Goal: Task Accomplishment & Management: Complete application form

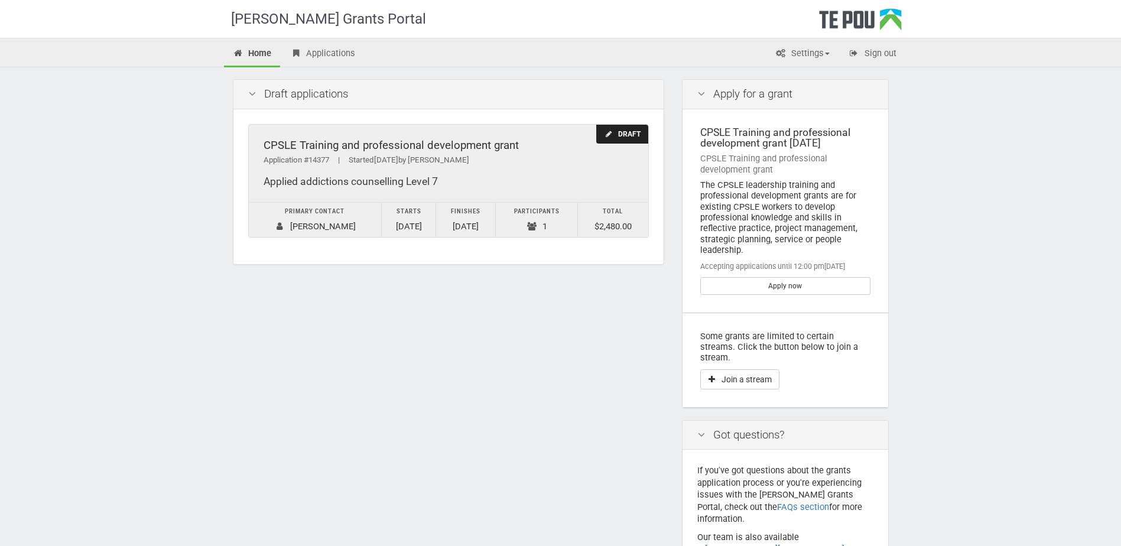
click at [621, 135] on div "Draft" at bounding box center [621, 134] width 51 height 19
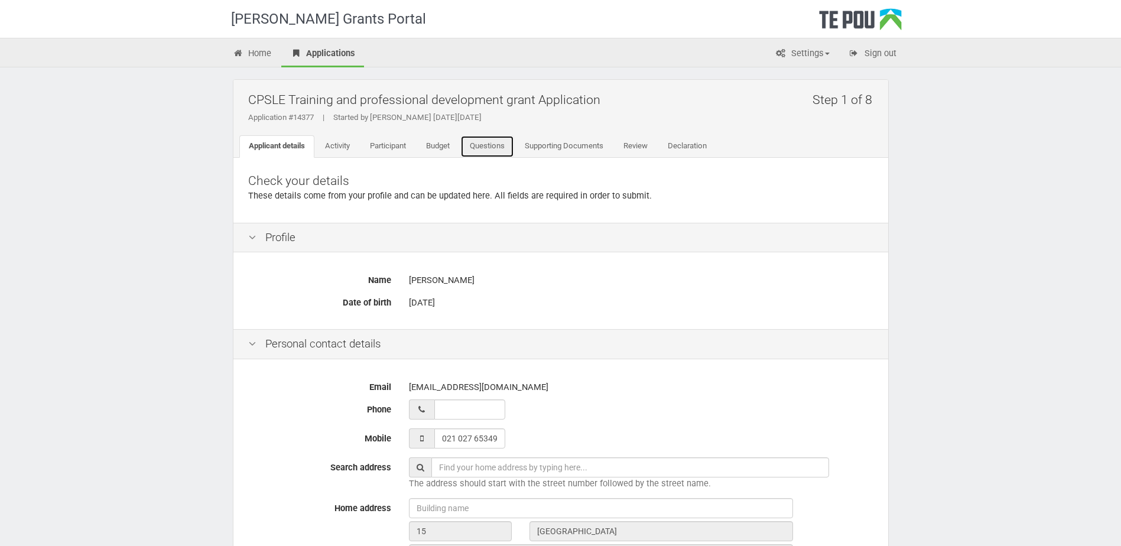
click at [494, 149] on link "Questions" at bounding box center [487, 146] width 54 height 22
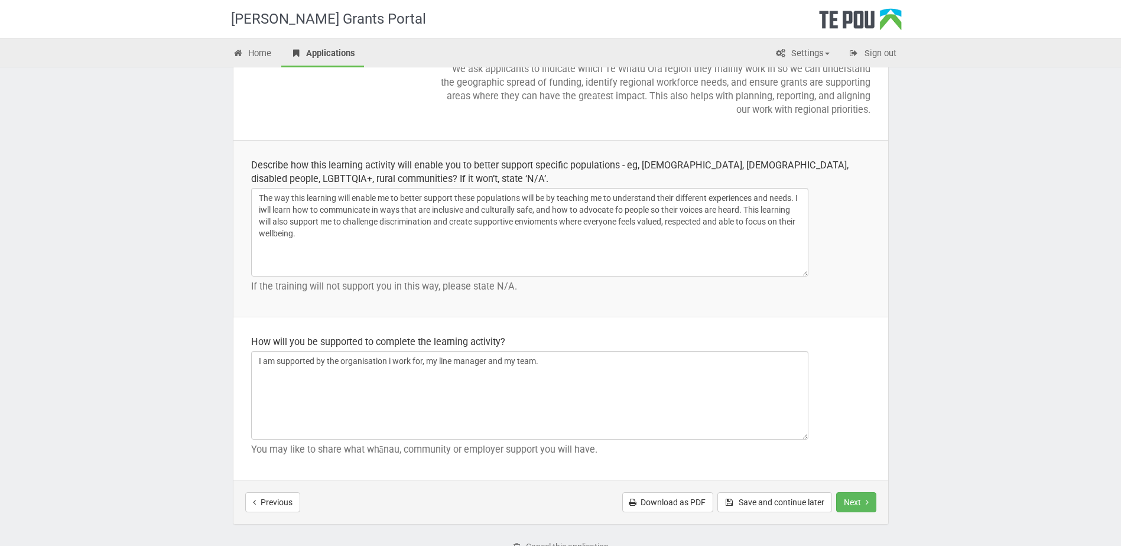
scroll to position [1653, 0]
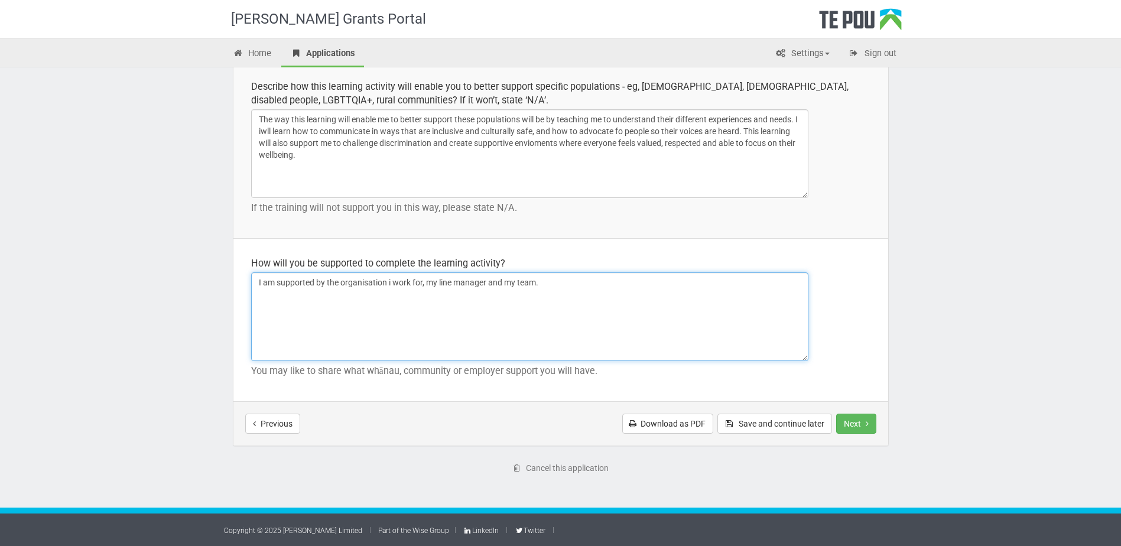
click at [556, 282] on textarea "I am supported by the organisation i work for, my line manager and my team." at bounding box center [529, 316] width 557 height 89
drag, startPoint x: 542, startPoint y: 281, endPoint x: 735, endPoint y: 288, distance: 193.3
click at [732, 289] on textarea "I am supported by the organisation i work for, my line manager and my team." at bounding box center [529, 316] width 557 height 89
click at [660, 285] on textarea "I am supported by the organisation i work for, my line manager and my team." at bounding box center [529, 316] width 557 height 89
click at [788, 282] on textarea "I am supported by the organisation i work for, my line manager and my team." at bounding box center [529, 316] width 557 height 89
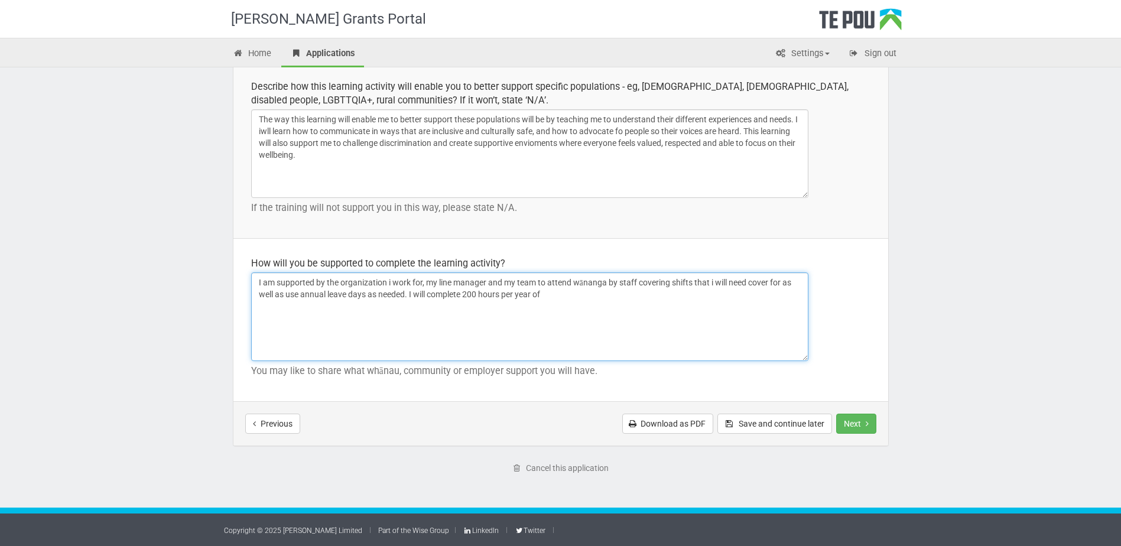
click at [553, 298] on textarea "I am supported by the organisation i work for, my line manager and my team." at bounding box center [529, 316] width 557 height 89
click at [502, 294] on textarea "I am supported by the organisation i work for, my line manager and my team." at bounding box center [529, 316] width 557 height 89
drag, startPoint x: 464, startPoint y: 294, endPoint x: 467, endPoint y: 304, distance: 10.5
click at [466, 294] on textarea "I am supported by the organisation i work for, my line manager and my team." at bounding box center [529, 316] width 557 height 89
click at [578, 291] on textarea "I am supported by the organisation i work for, my line manager and my team." at bounding box center [529, 316] width 557 height 89
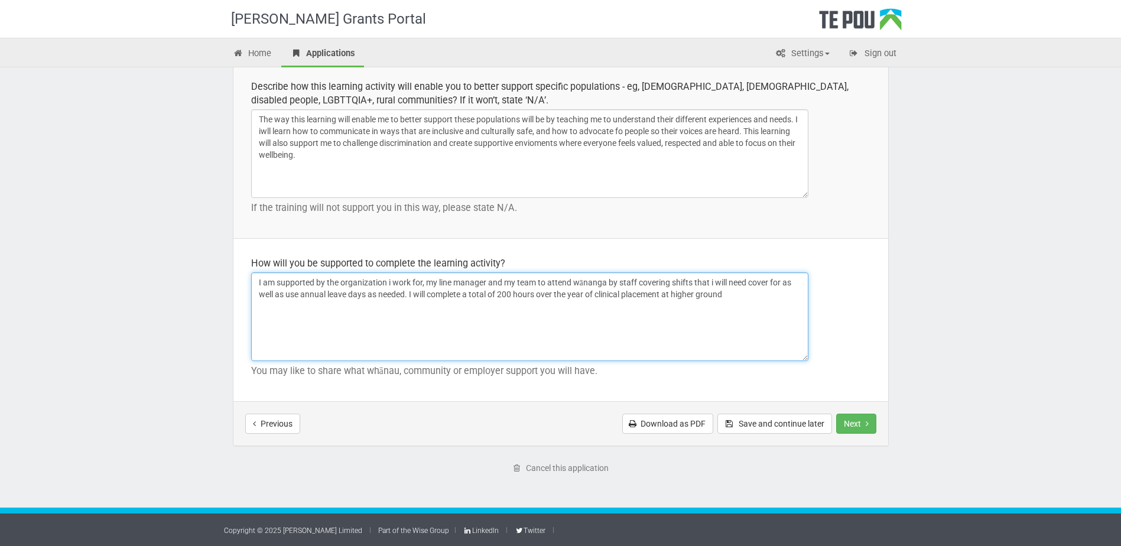
click at [666, 294] on textarea "I am supported by the organisation i work for, my line manager and my team." at bounding box center [529, 316] width 557 height 89
click at [777, 294] on textarea "I am supported by the organisation i work for, my line manager and my team." at bounding box center [529, 316] width 557 height 89
click at [426, 294] on textarea "I am supported by the organisation i work for, my line manager and my team." at bounding box center [529, 316] width 557 height 89
click at [429, 294] on textarea "I am supported by the organisation i work for, my line manager and my team." at bounding box center [529, 316] width 557 height 89
click at [785, 296] on textarea "I am supported by the organisation i work for, my line manager and my team." at bounding box center [529, 316] width 557 height 89
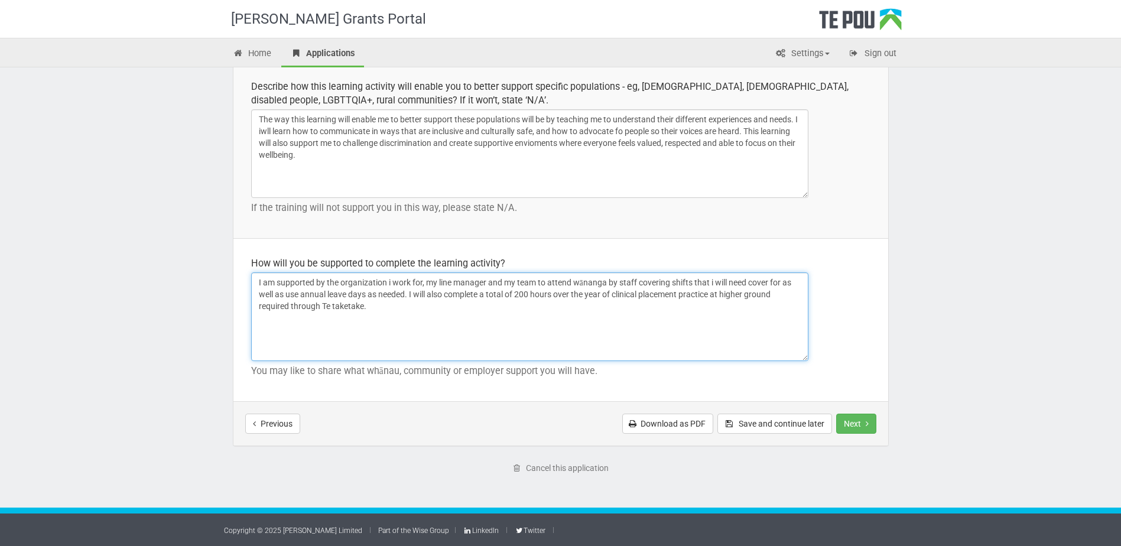
click at [301, 292] on textarea "I am supported by the organisation i work for, my line manager and my team." at bounding box center [529, 316] width 557 height 89
click at [390, 307] on textarea "I am supported by the organisation i work for, my line manager and my team." at bounding box center [529, 316] width 557 height 89
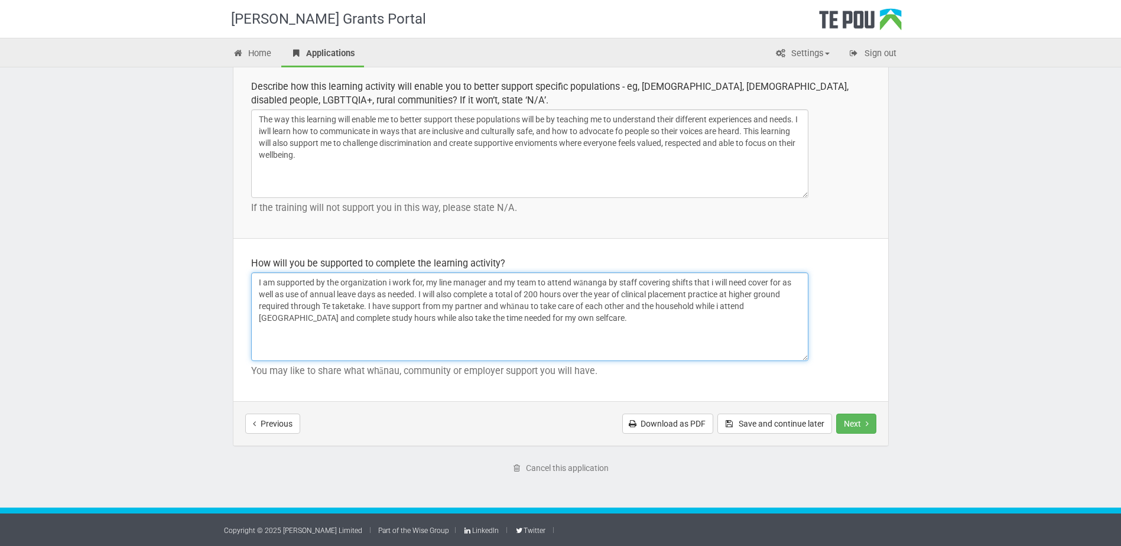
click at [497, 302] on textarea "I am supported by the organisation i work for, my line manager and my team." at bounding box center [529, 316] width 557 height 89
type textarea "I am supported by the organization i work for, my line manager and my team to a…"
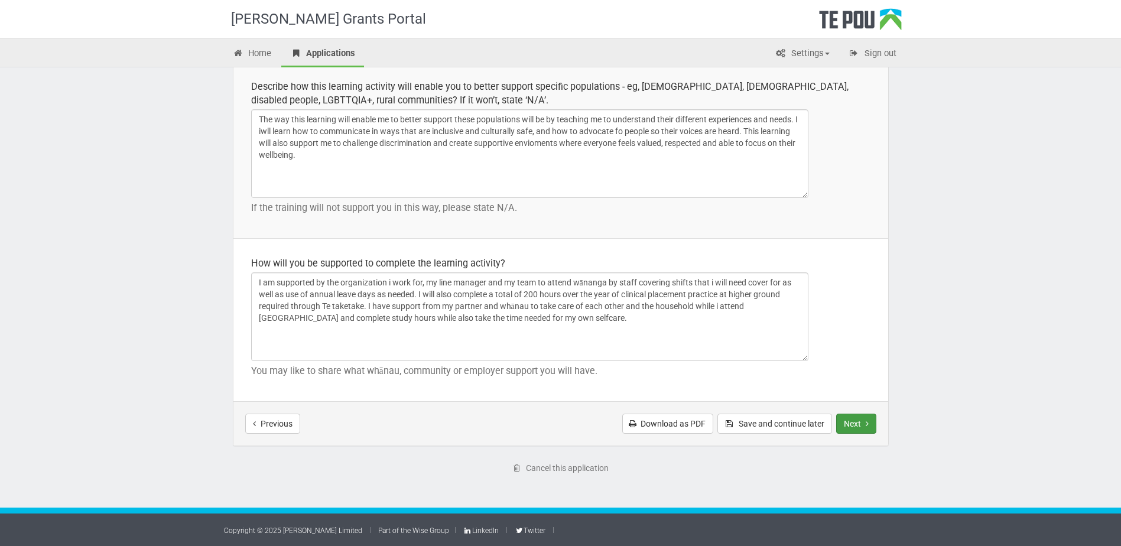
click at [858, 426] on button "Next" at bounding box center [856, 423] width 40 height 20
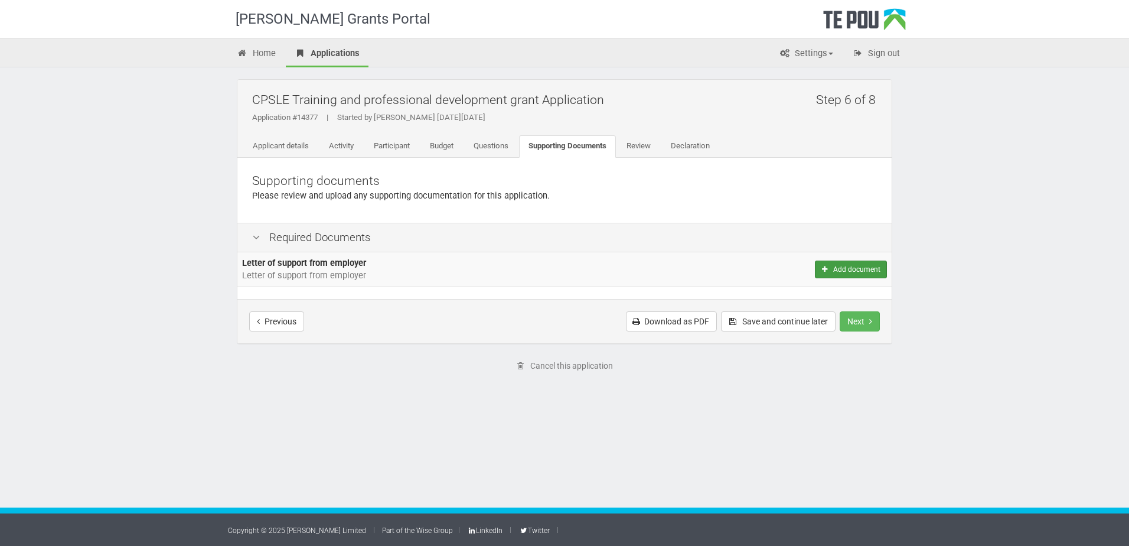
click at [870, 271] on button "Add document" at bounding box center [851, 269] width 72 height 18
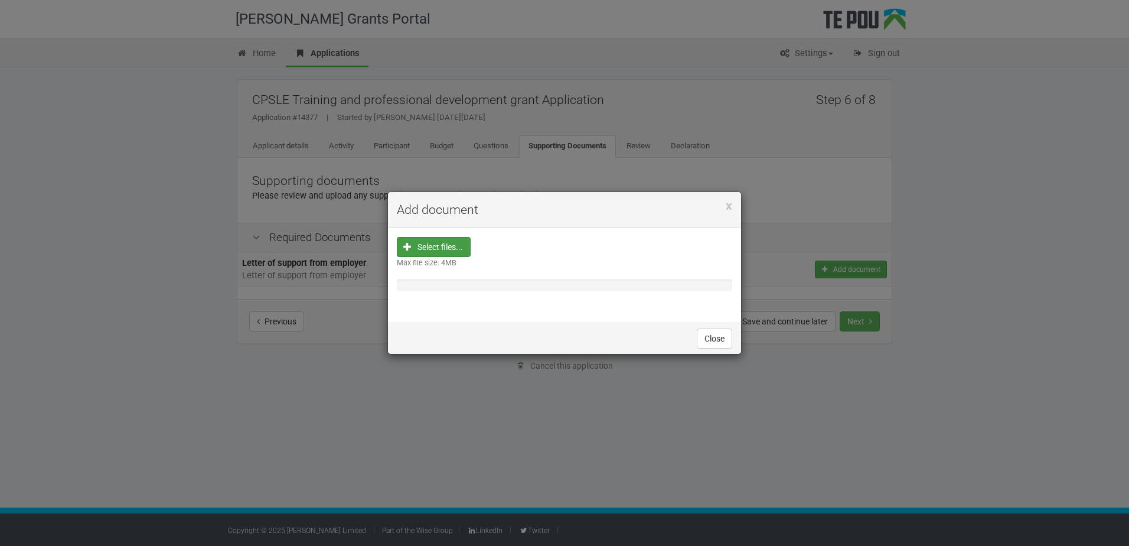
click at [455, 248] on input "file" at bounding box center [438, 321] width 66 height 169
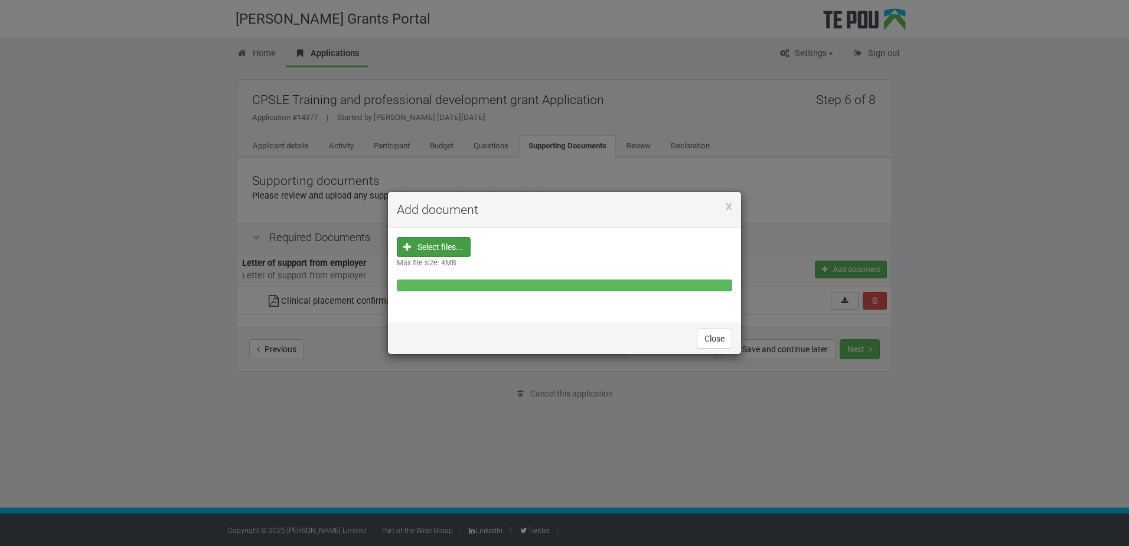
click at [1035, 379] on div "x Add document Select files... Max file size: 4MB Close" at bounding box center [564, 273] width 1129 height 546
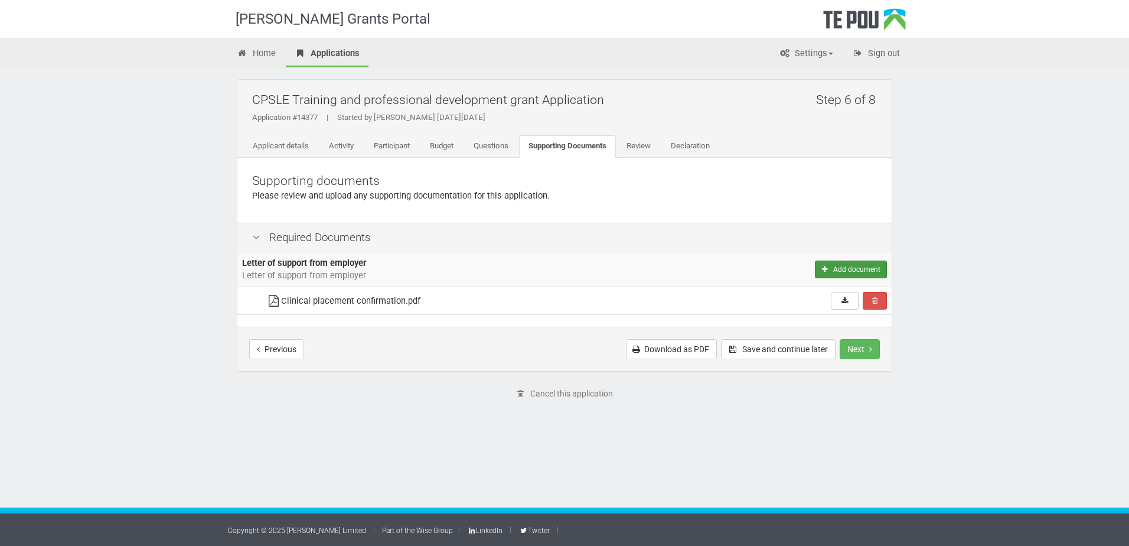
click at [869, 271] on button "Add document" at bounding box center [851, 269] width 72 height 18
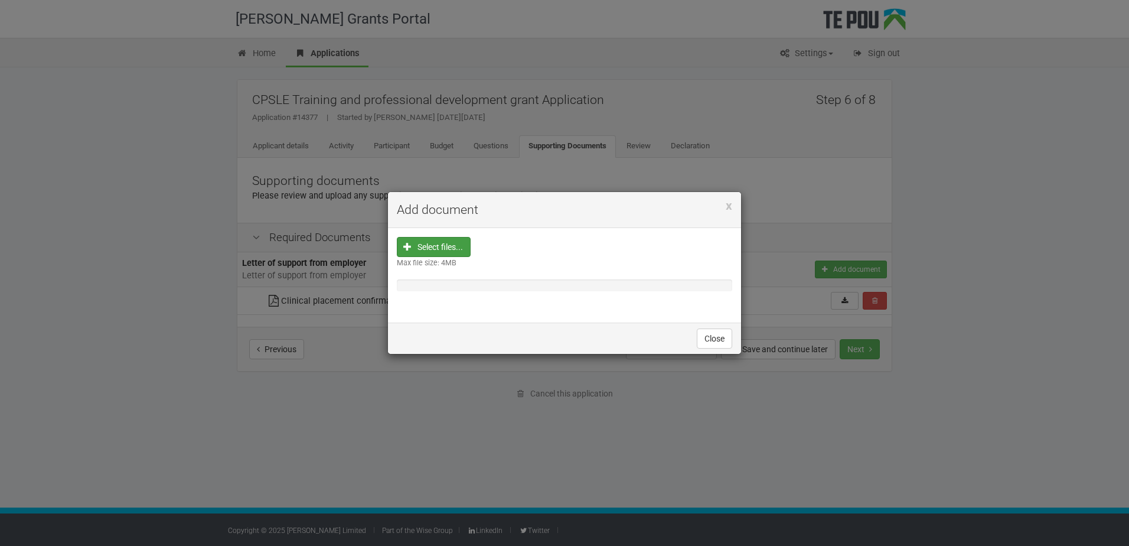
click at [447, 241] on input "file" at bounding box center [438, 321] width 66 height 169
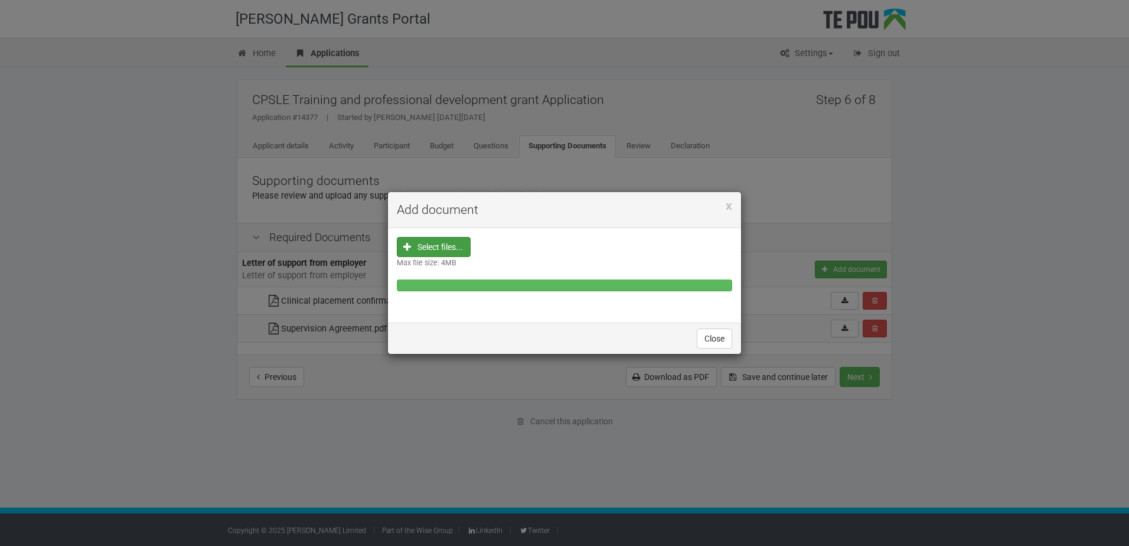
click at [1046, 399] on div "x Add document Select files... Max file size: 4MB Close" at bounding box center [564, 273] width 1129 height 546
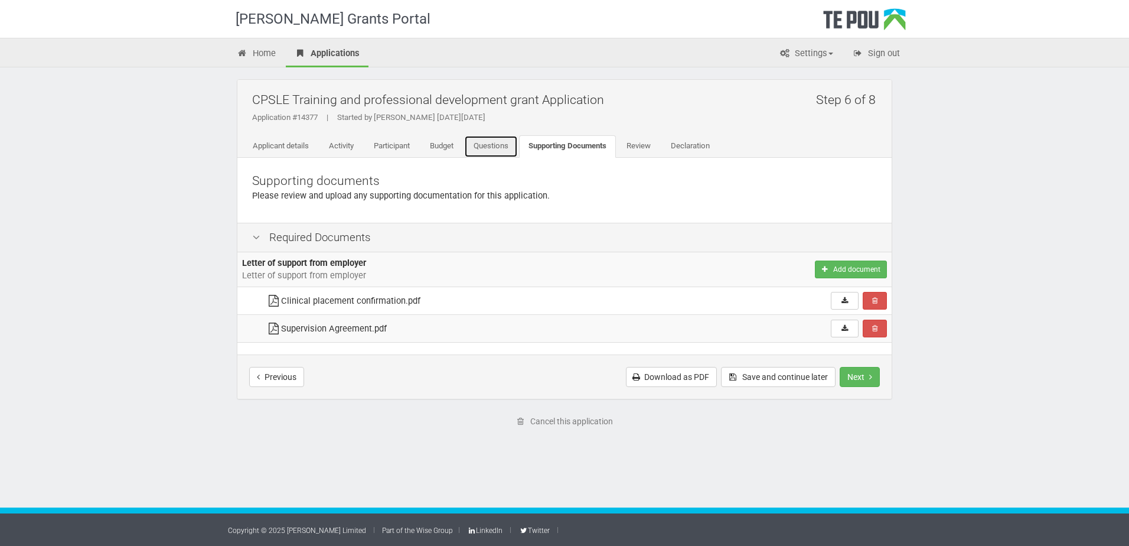
click at [500, 148] on link "Questions" at bounding box center [491, 146] width 54 height 22
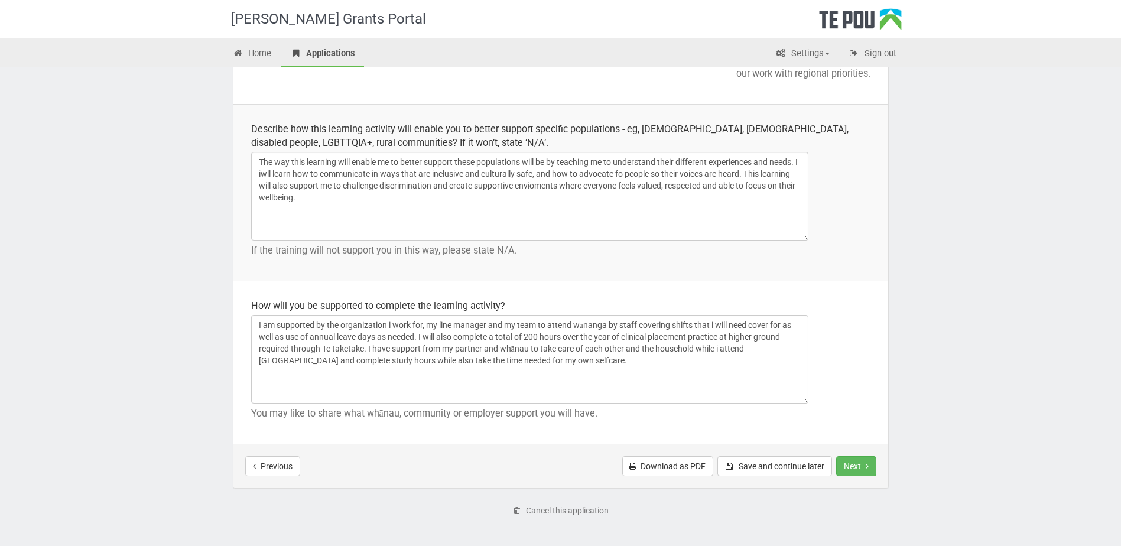
scroll to position [1653, 0]
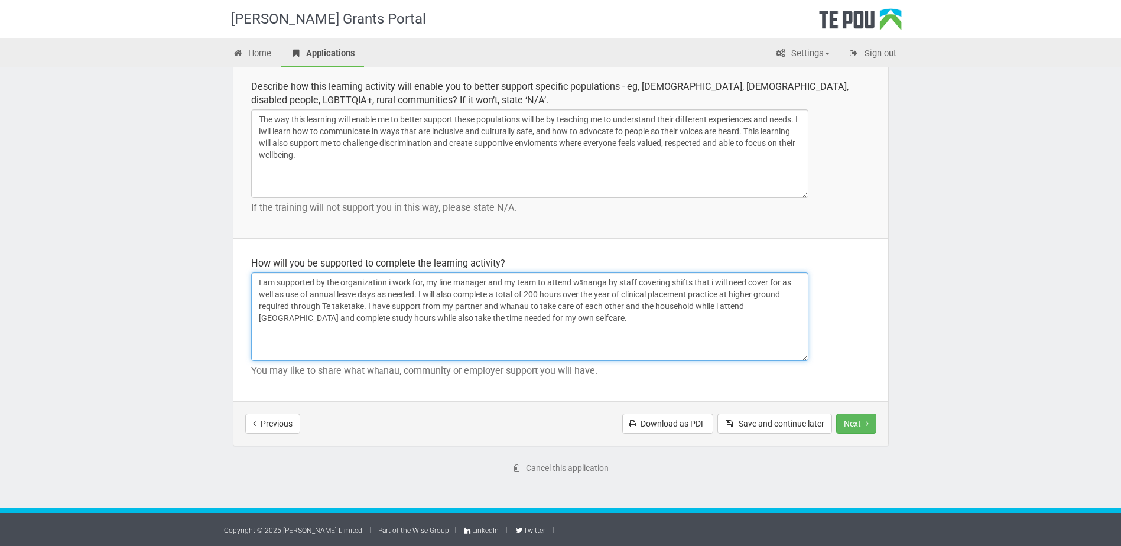
click at [366, 305] on textarea "I am supported by the organization i work for, my line manager and my team to a…" at bounding box center [529, 316] width 557 height 89
type textarea "I am supported by the organization i work for, my line manager and my team to a…"
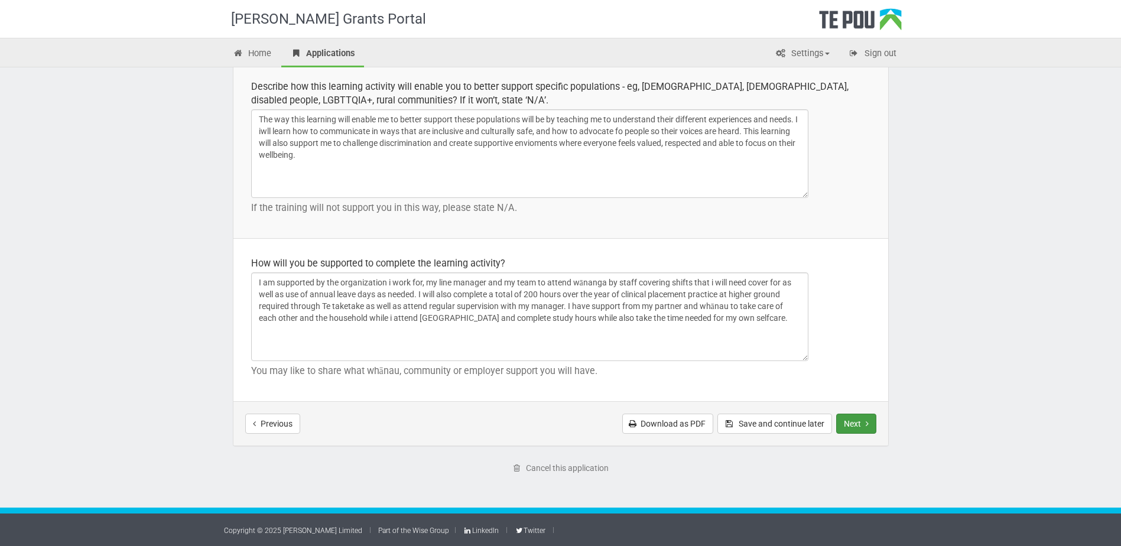
click at [866, 423] on icon "Next step" at bounding box center [866, 423] width 3 height 8
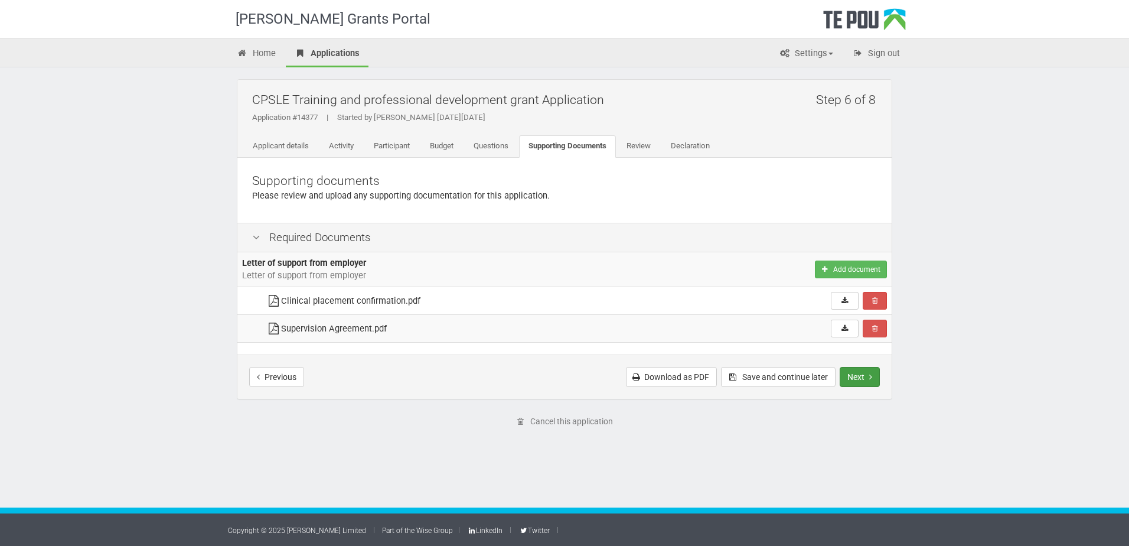
click at [867, 378] on button "Next" at bounding box center [860, 377] width 40 height 20
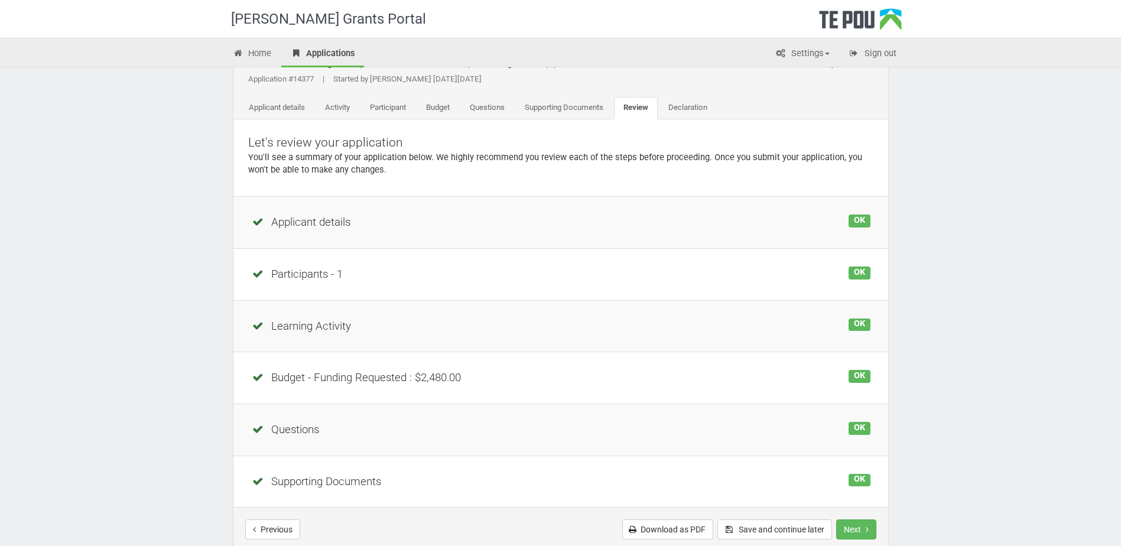
scroll to position [144, 0]
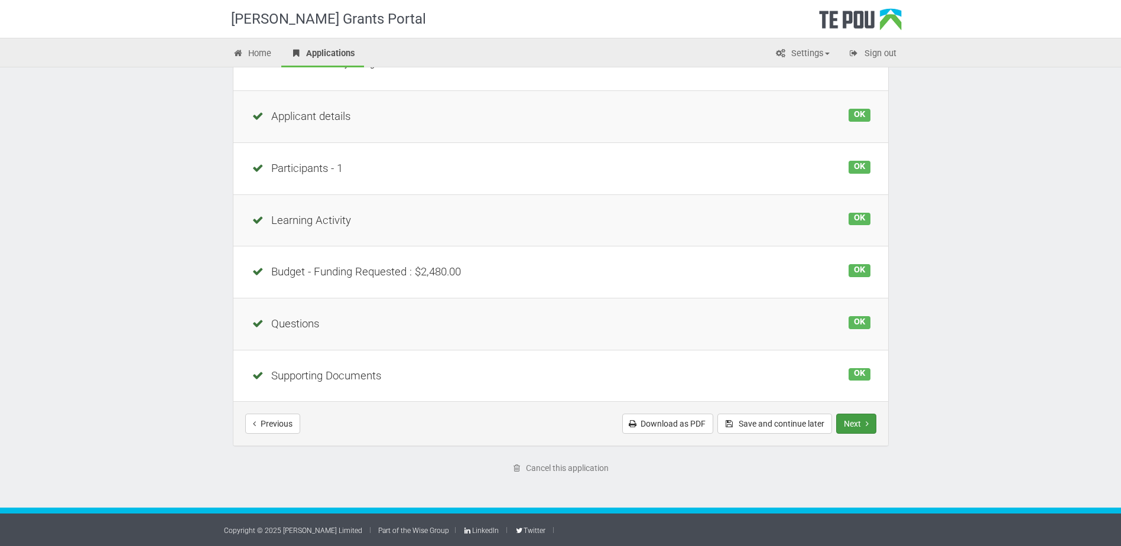
click at [855, 426] on button "Next" at bounding box center [856, 423] width 40 height 20
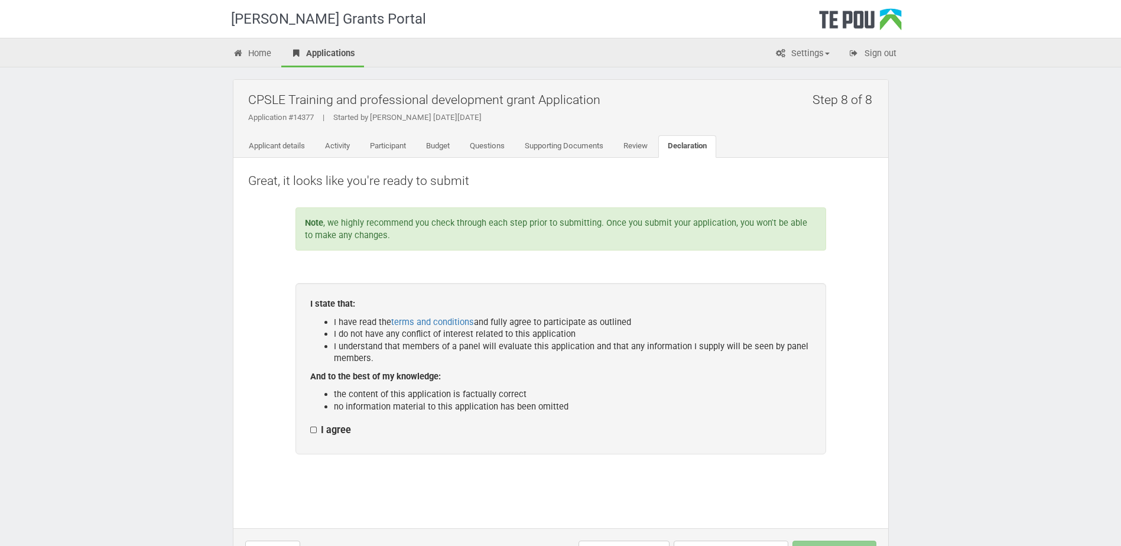
click at [313, 427] on label "I agree" at bounding box center [330, 430] width 41 height 12
click at [310, 424] on input "I agree" at bounding box center [310, 424] width 1 height 1
checkbox input "true"
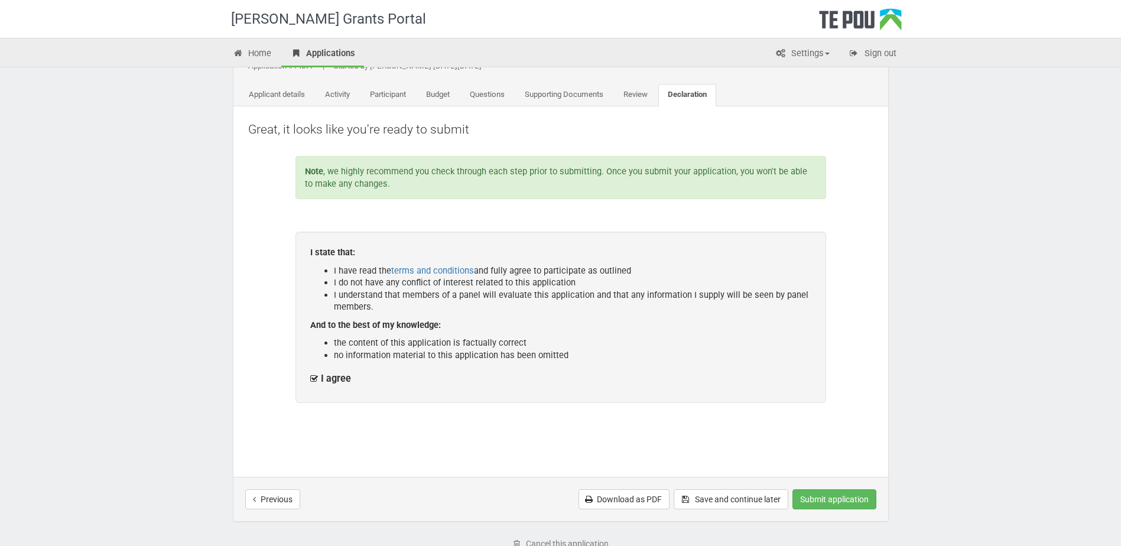
scroll to position [127, 0]
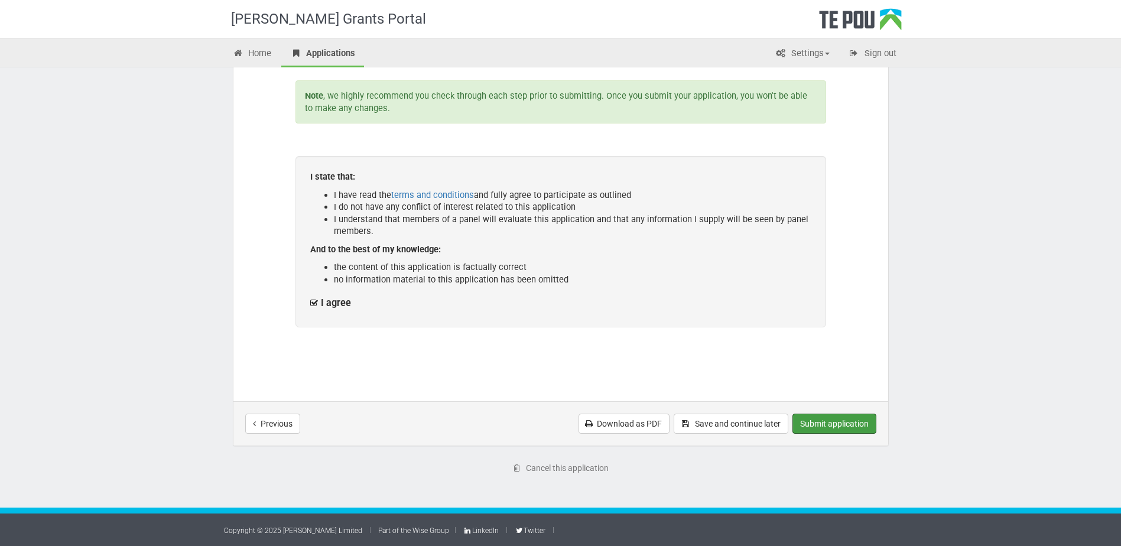
drag, startPoint x: 838, startPoint y: 428, endPoint x: 873, endPoint y: 406, distance: 41.1
click at [838, 428] on button "Submit application" at bounding box center [834, 423] width 84 height 20
